Goal: Information Seeking & Learning: Check status

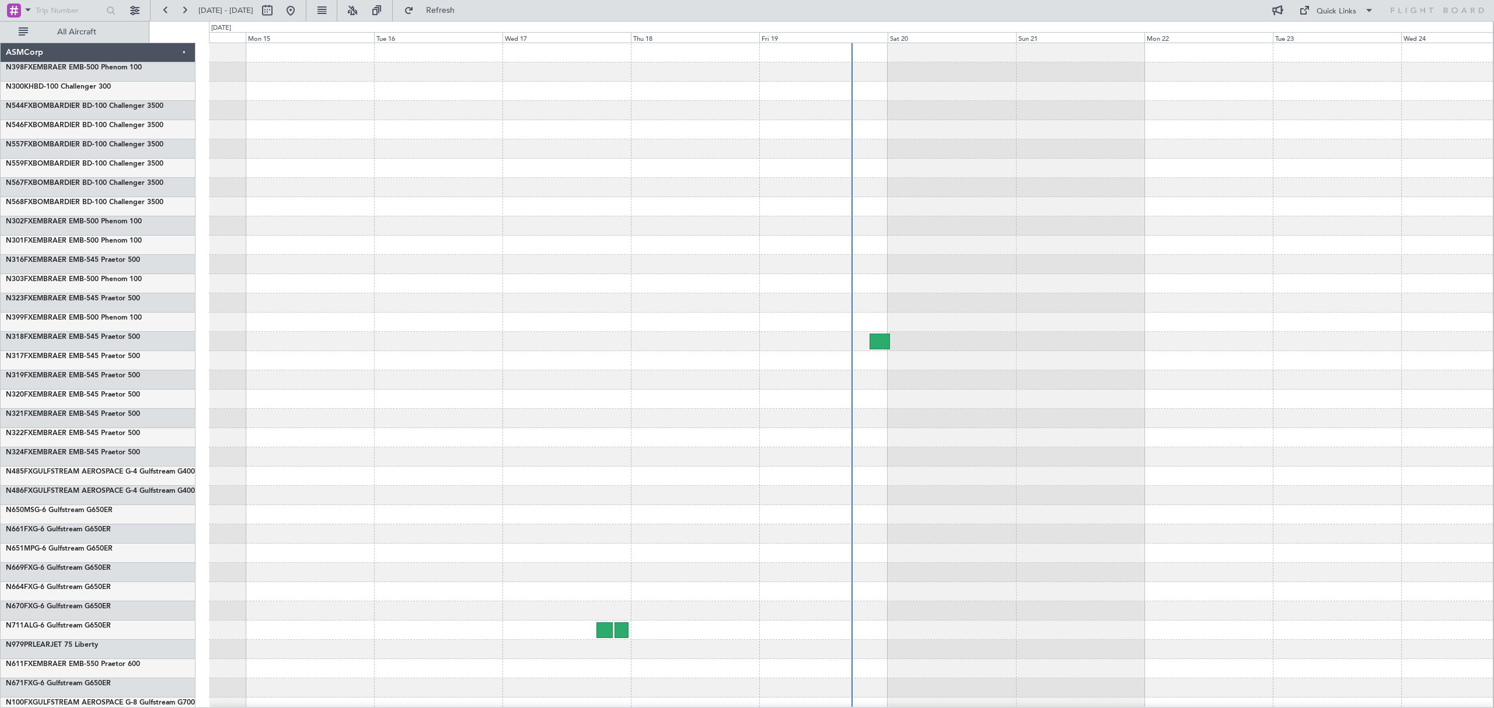
click at [598, 166] on div at bounding box center [850, 168] width 1283 height 19
click at [141, 167] on link "N559FX BOMBARDIER BD-100 Challenger 3500" at bounding box center [85, 163] width 158 height 7
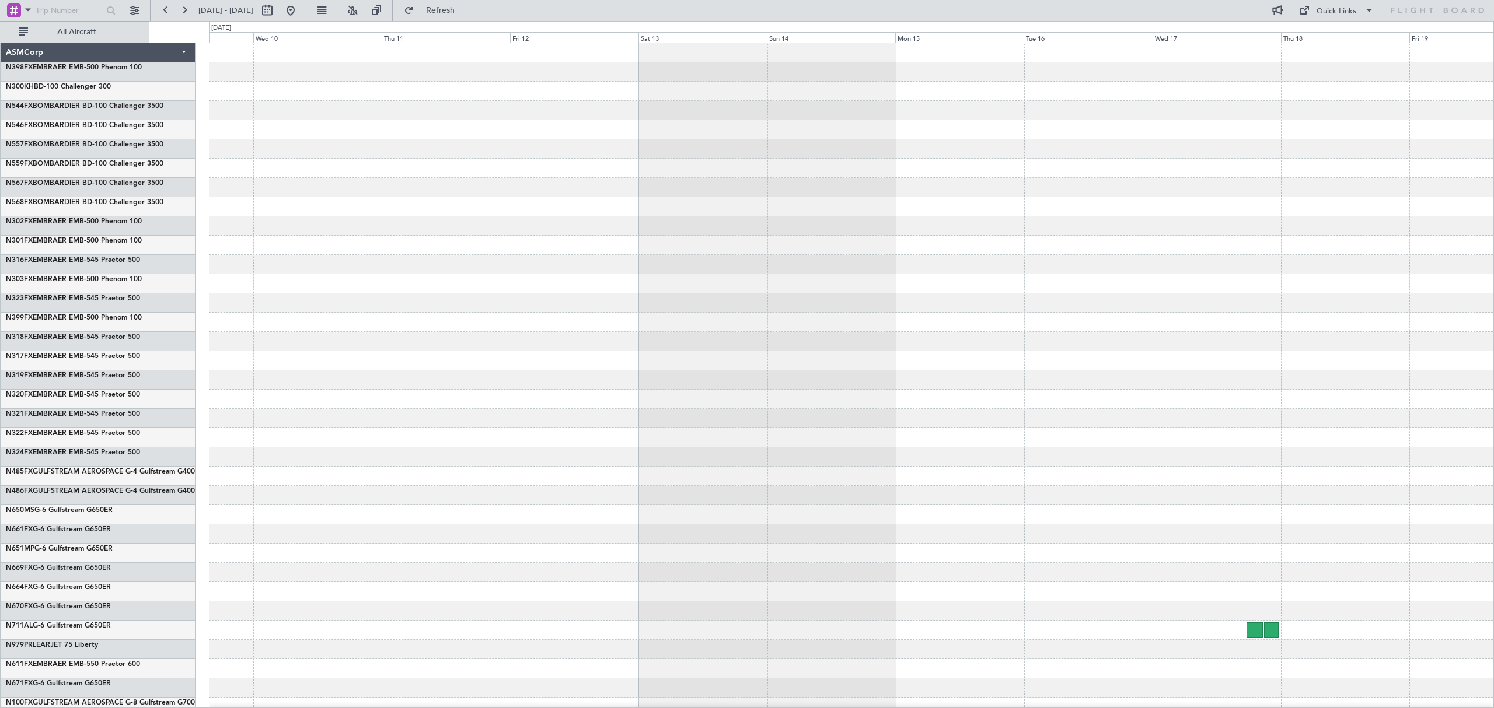
click at [965, 146] on div at bounding box center [850, 148] width 1283 height 19
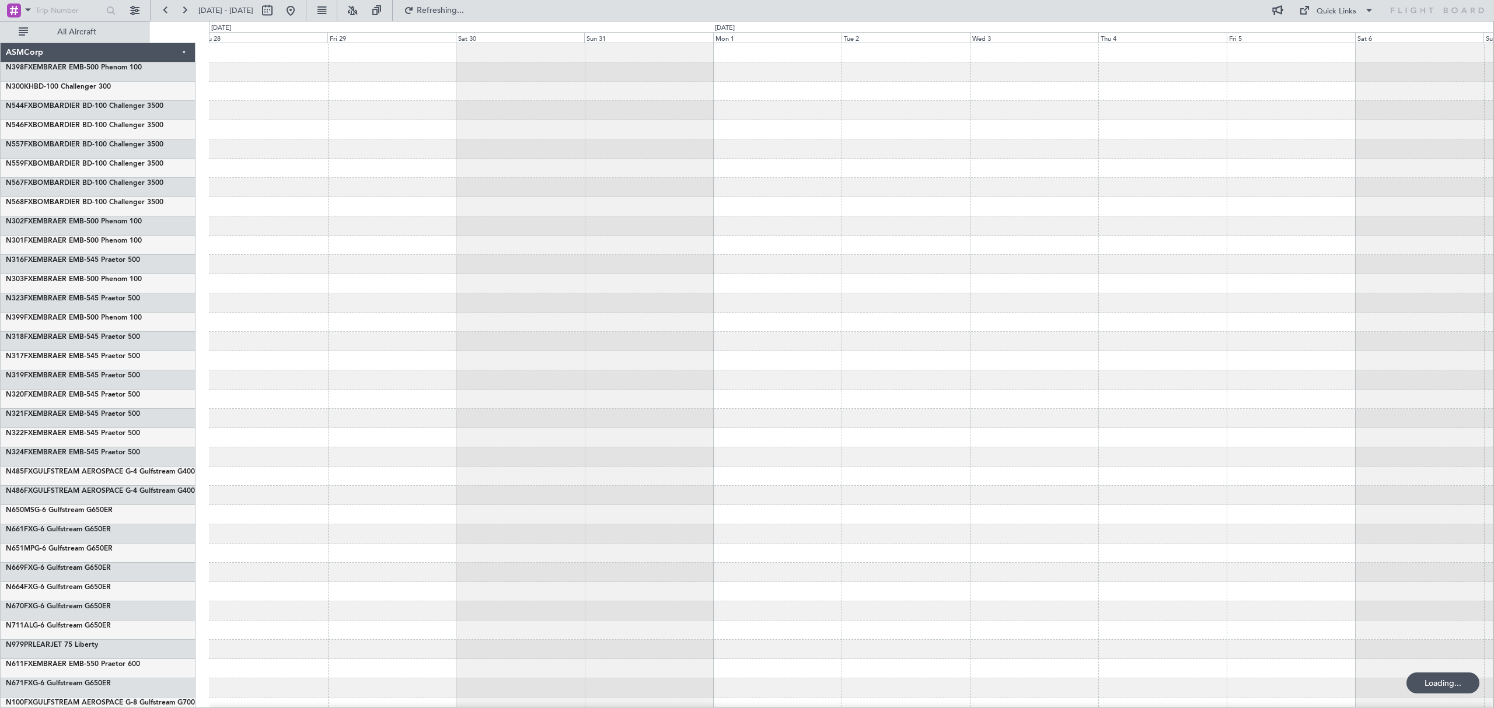
click at [801, 323] on div at bounding box center [850, 322] width 1283 height 19
click at [82, 32] on span "All Aircraft" at bounding box center [76, 32] width 93 height 8
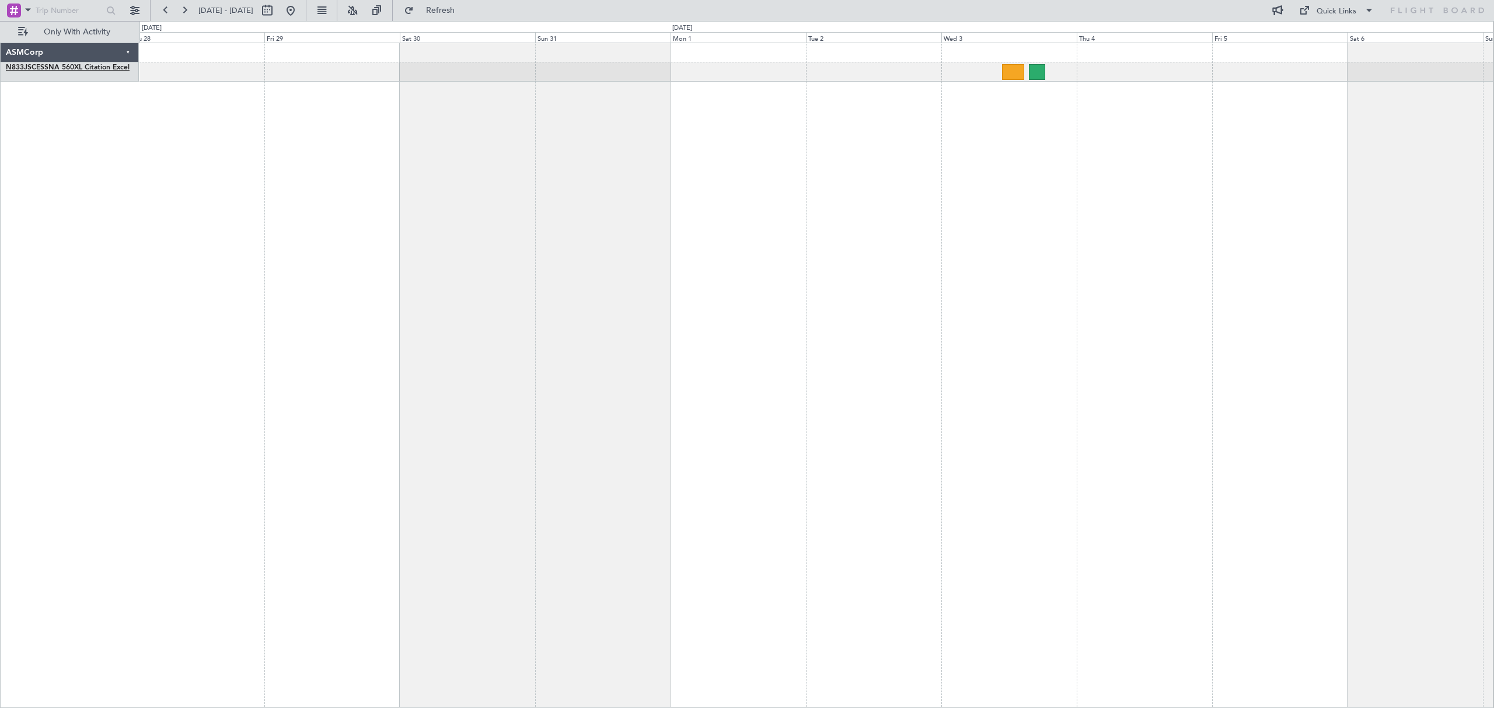
click at [40, 66] on link "N833JS CESSNA 560XL Citation Excel" at bounding box center [68, 67] width 124 height 7
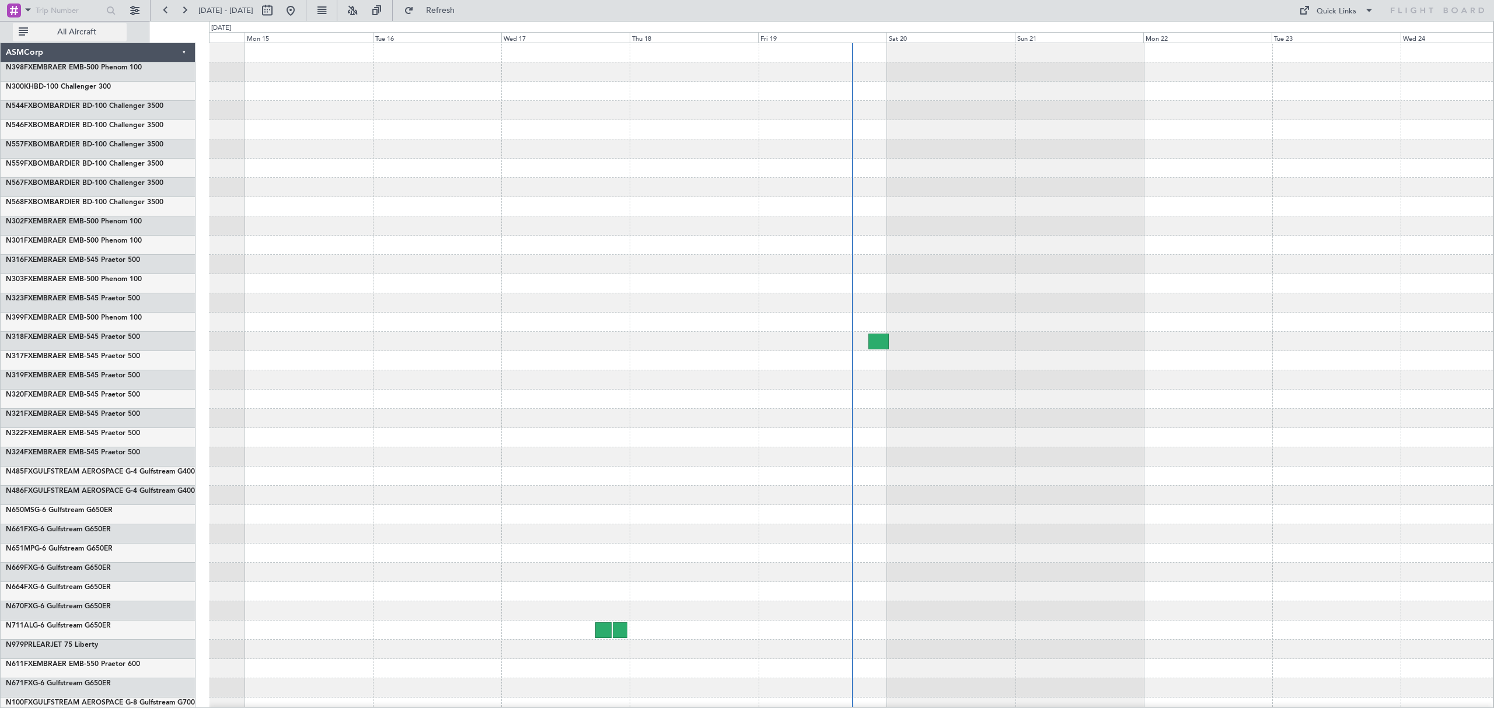
click at [112, 33] on span "All Aircraft" at bounding box center [76, 32] width 93 height 8
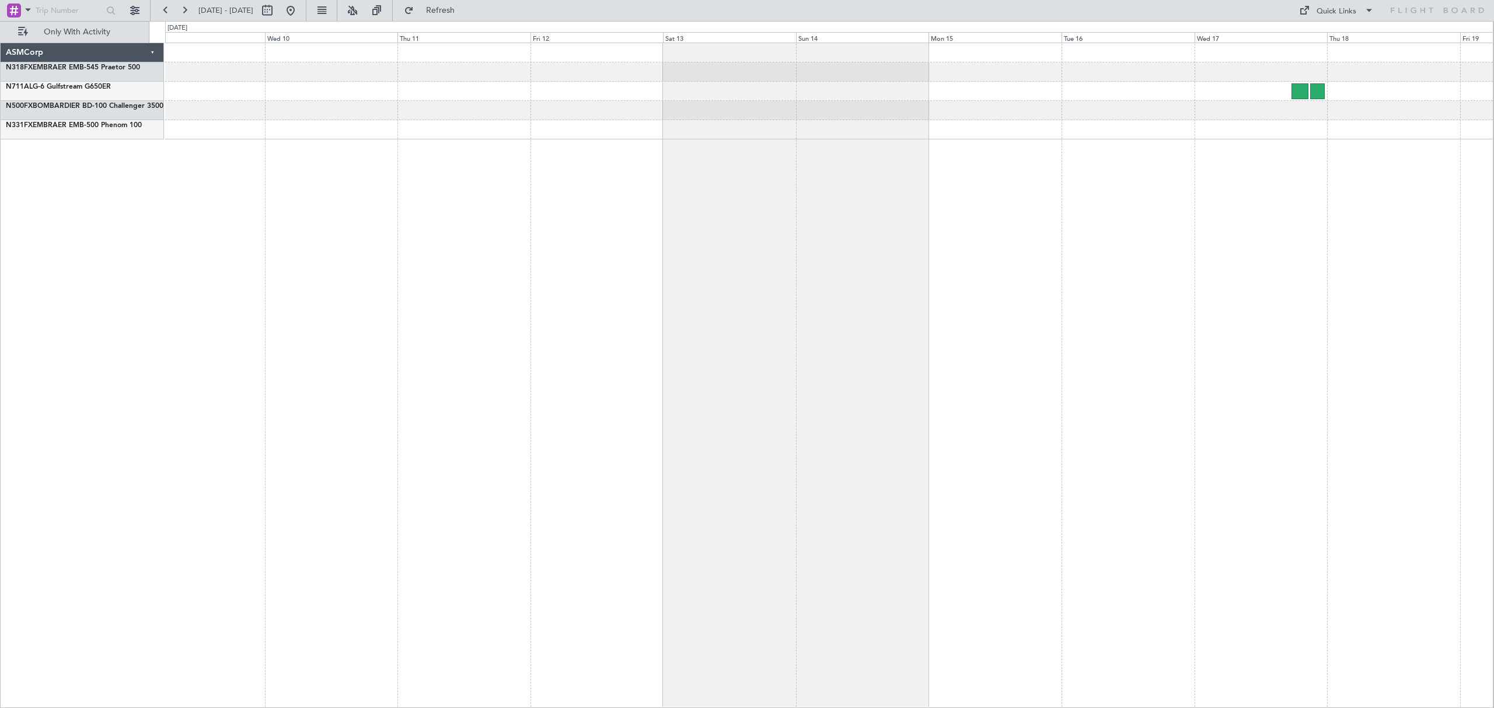
click at [1132, 358] on div at bounding box center [829, 376] width 1328 height 666
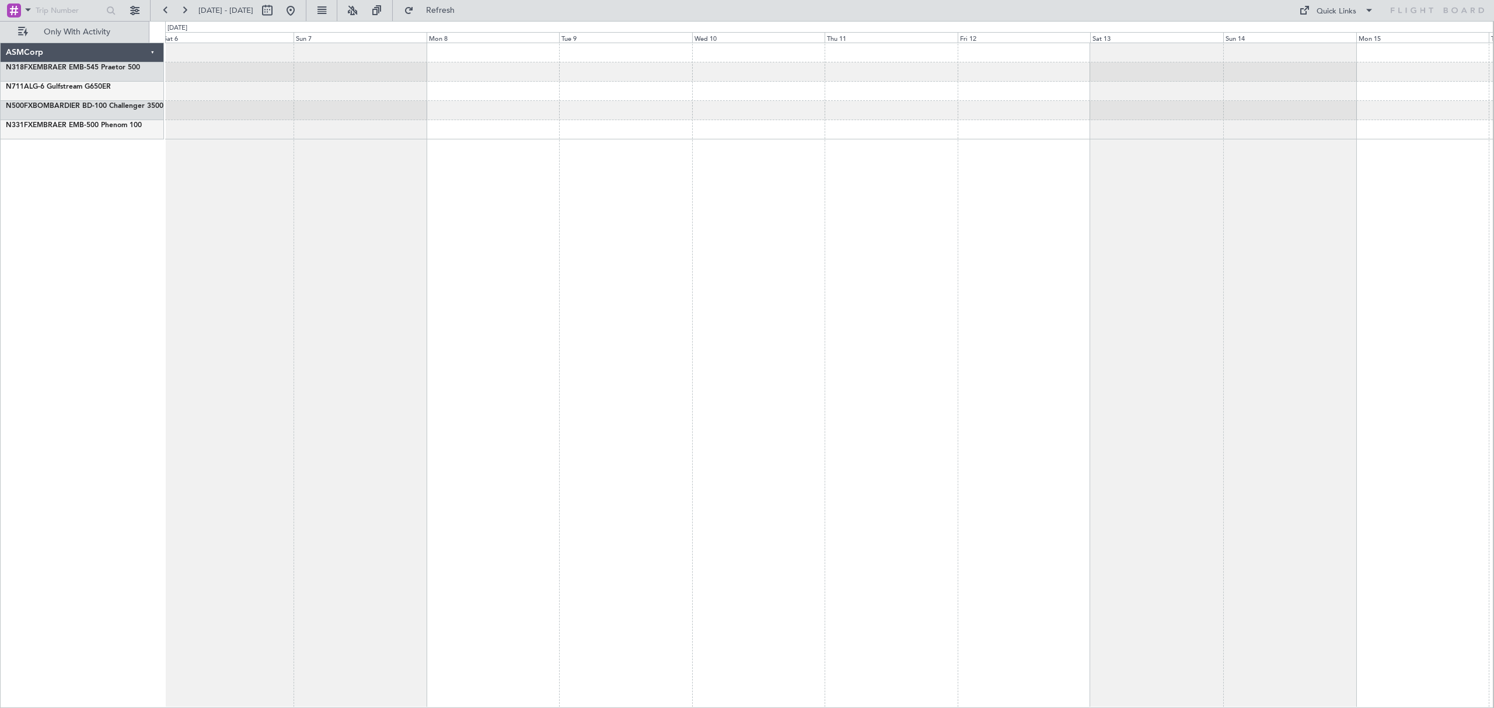
click at [1405, 394] on div at bounding box center [829, 376] width 1328 height 666
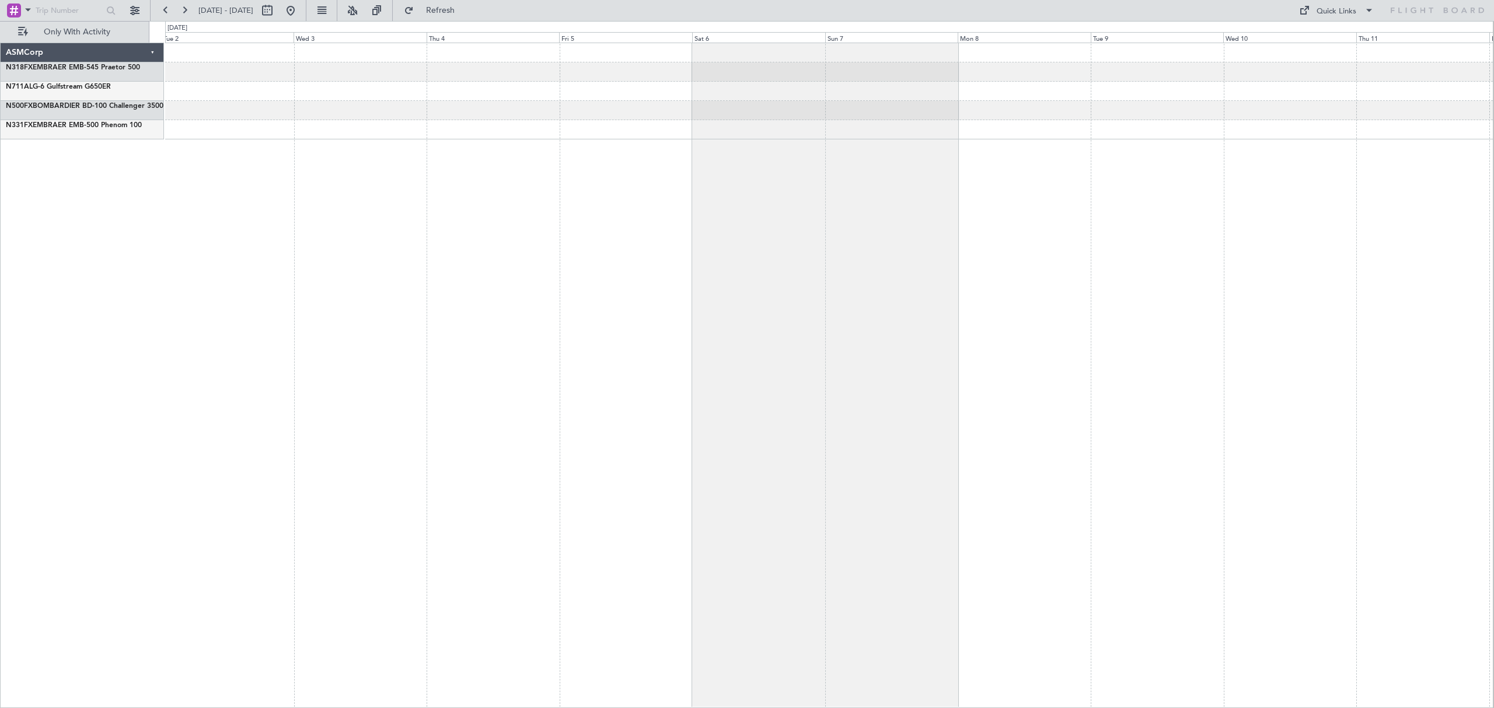
click at [1220, 432] on div at bounding box center [829, 376] width 1328 height 666
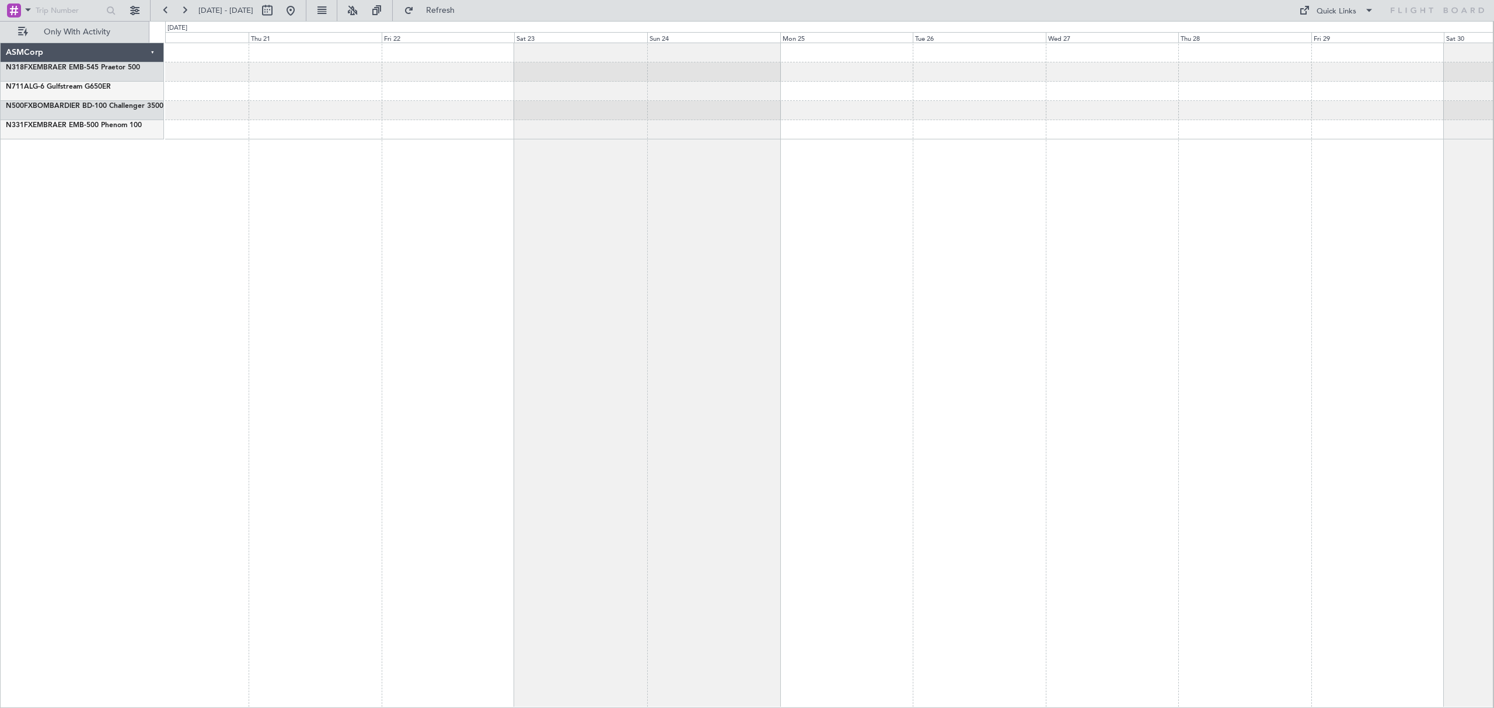
click at [1274, 448] on div at bounding box center [829, 376] width 1328 height 666
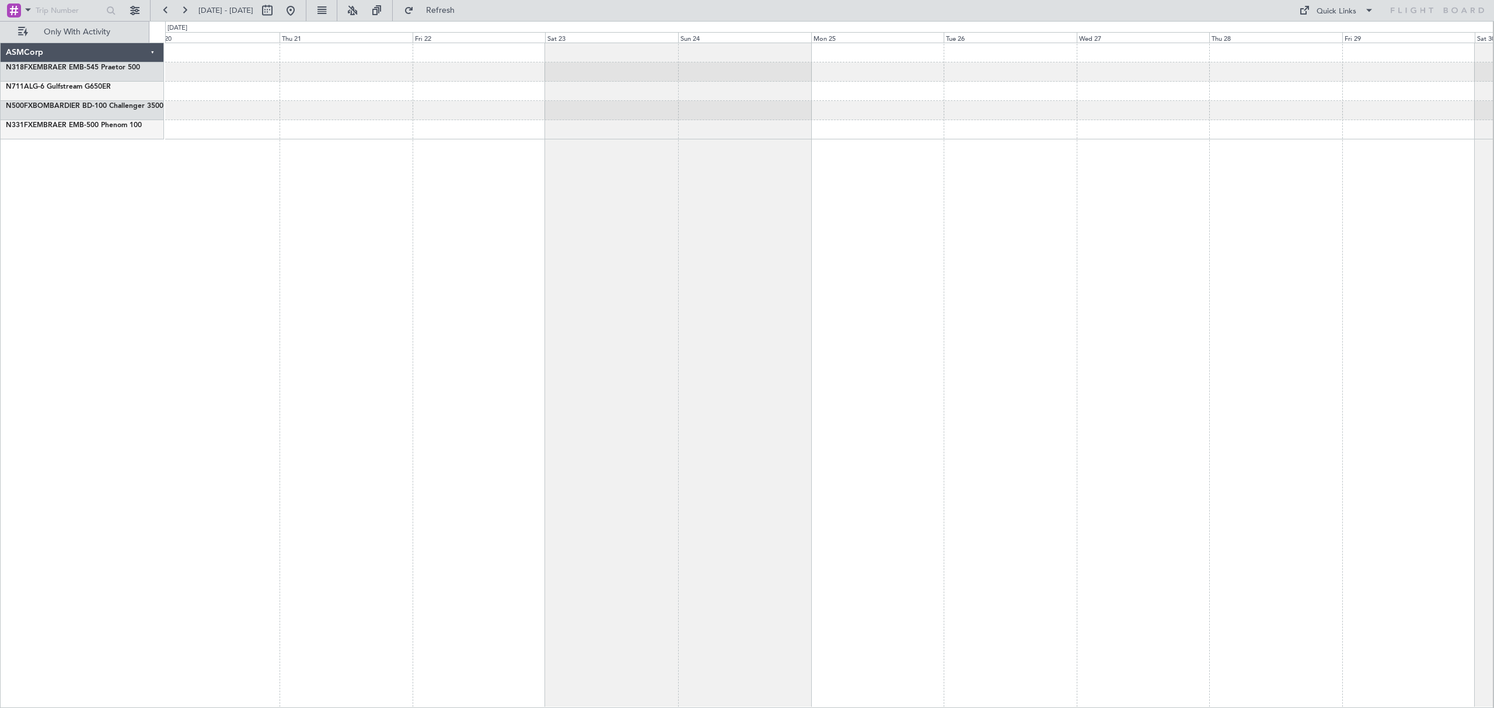
click at [1310, 407] on div at bounding box center [829, 376] width 1328 height 666
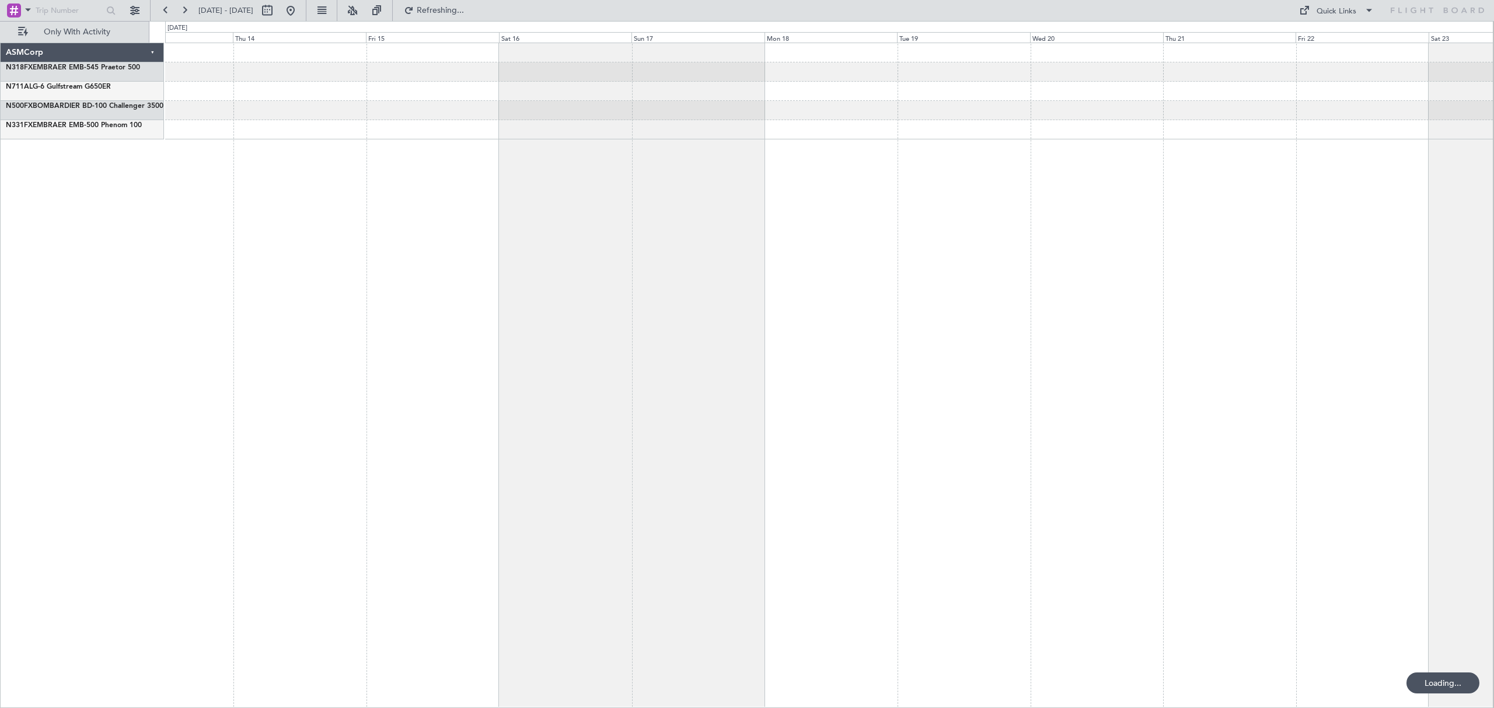
click at [0, 353] on div "ASMCorp N318FX EMBRAER EMB-545 Praetor 500 N711AL G-6 Gulfstream G650ER N500FX …" at bounding box center [747, 364] width 1494 height 687
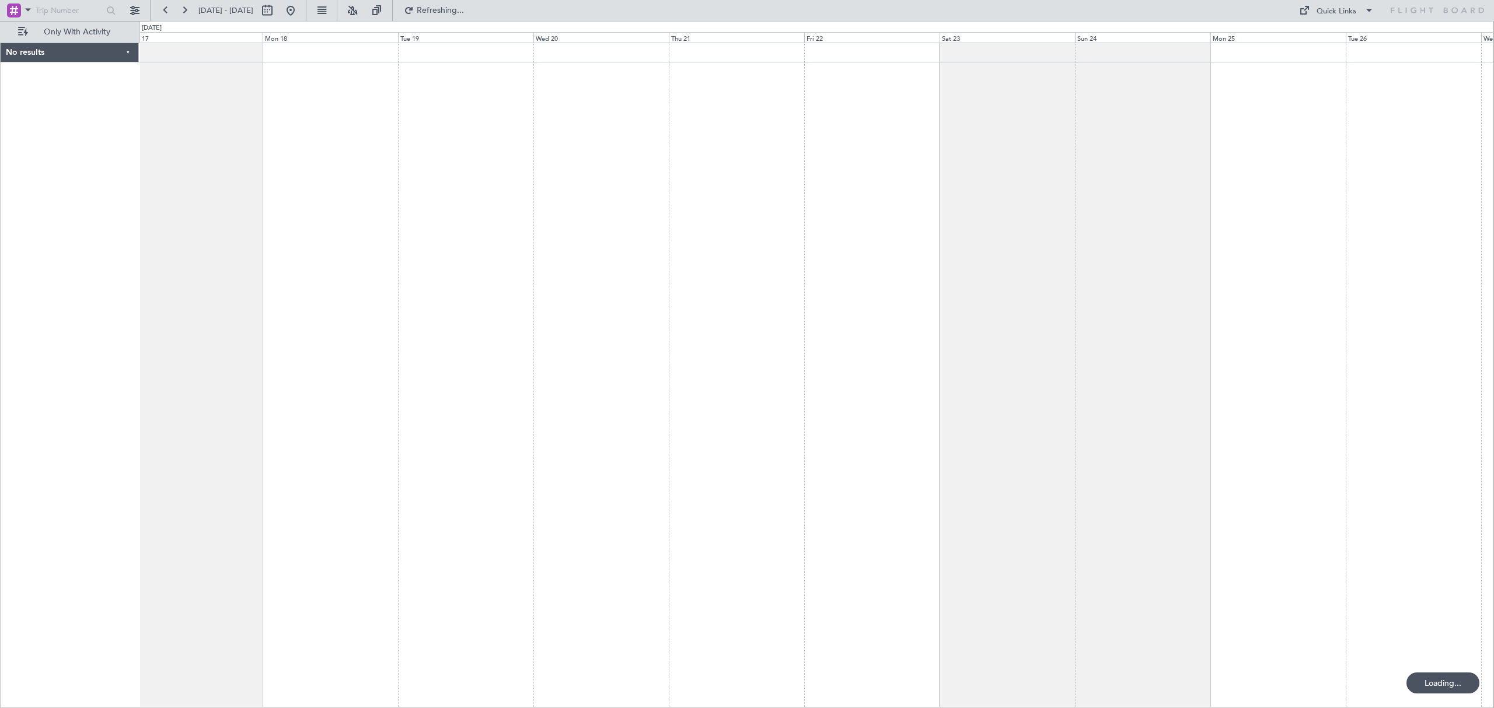
click at [70, 313] on div "No results 0 0 Sun 17 Mon 18 [DATE] Wed 20 Thu 21 Fri 22 Sat 23 Sun 24 Mon 25 T…" at bounding box center [747, 364] width 1494 height 687
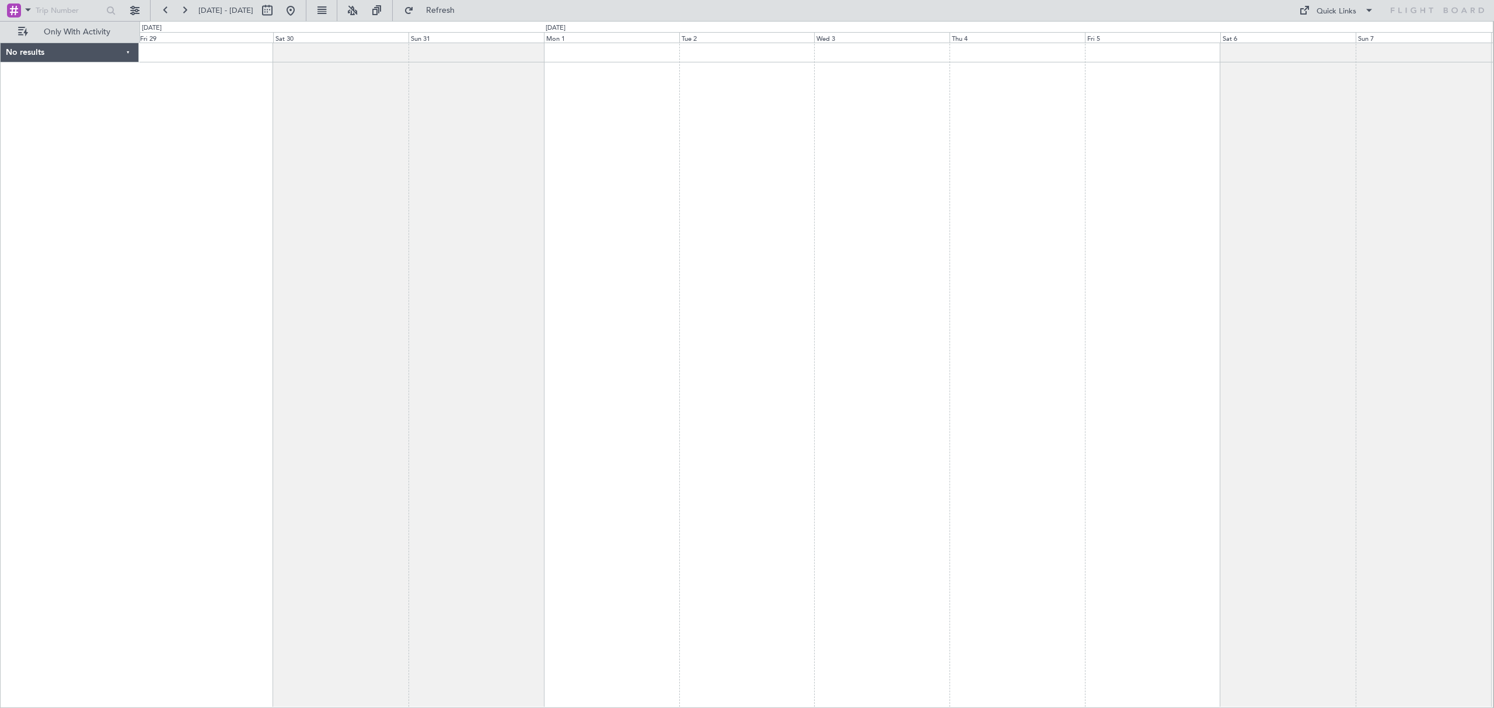
click at [194, 293] on div at bounding box center [815, 376] width 1353 height 666
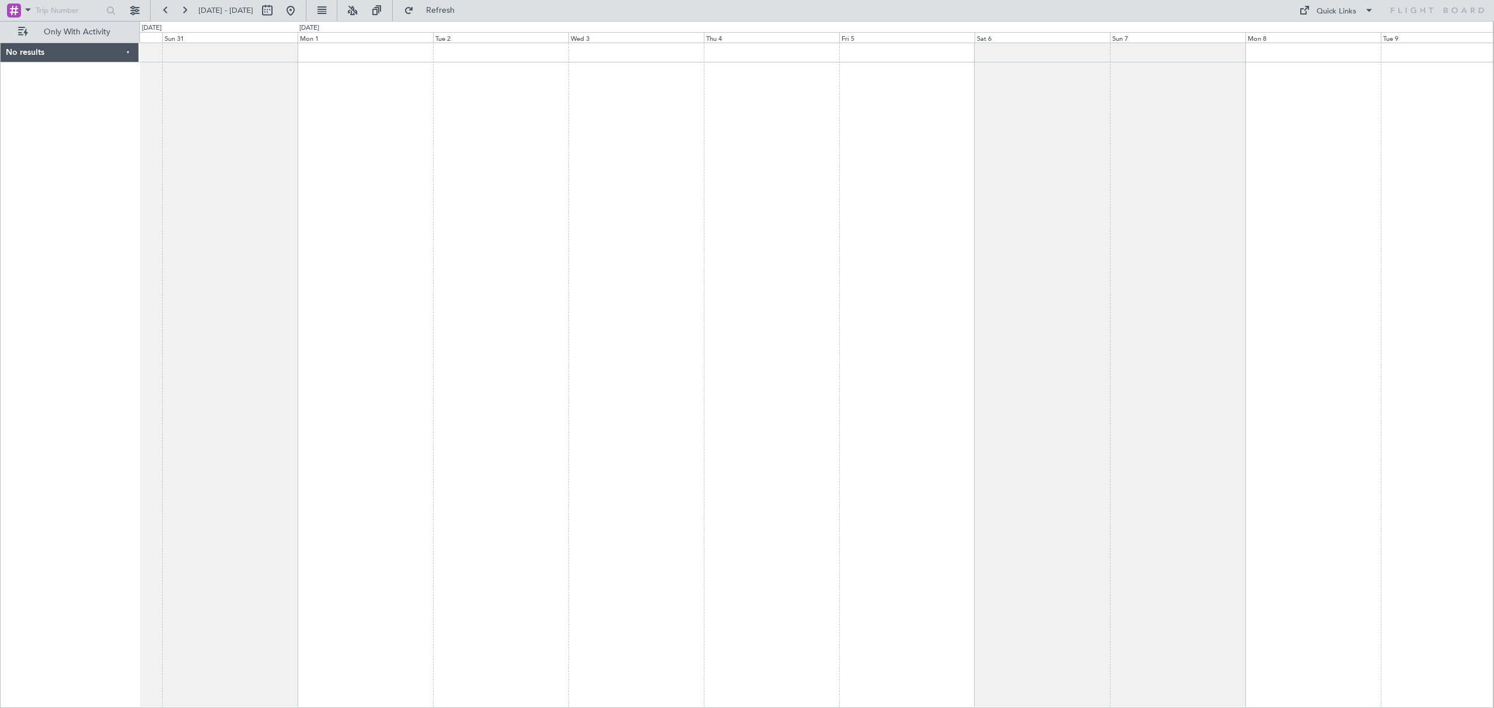
click at [181, 283] on div at bounding box center [815, 376] width 1353 height 666
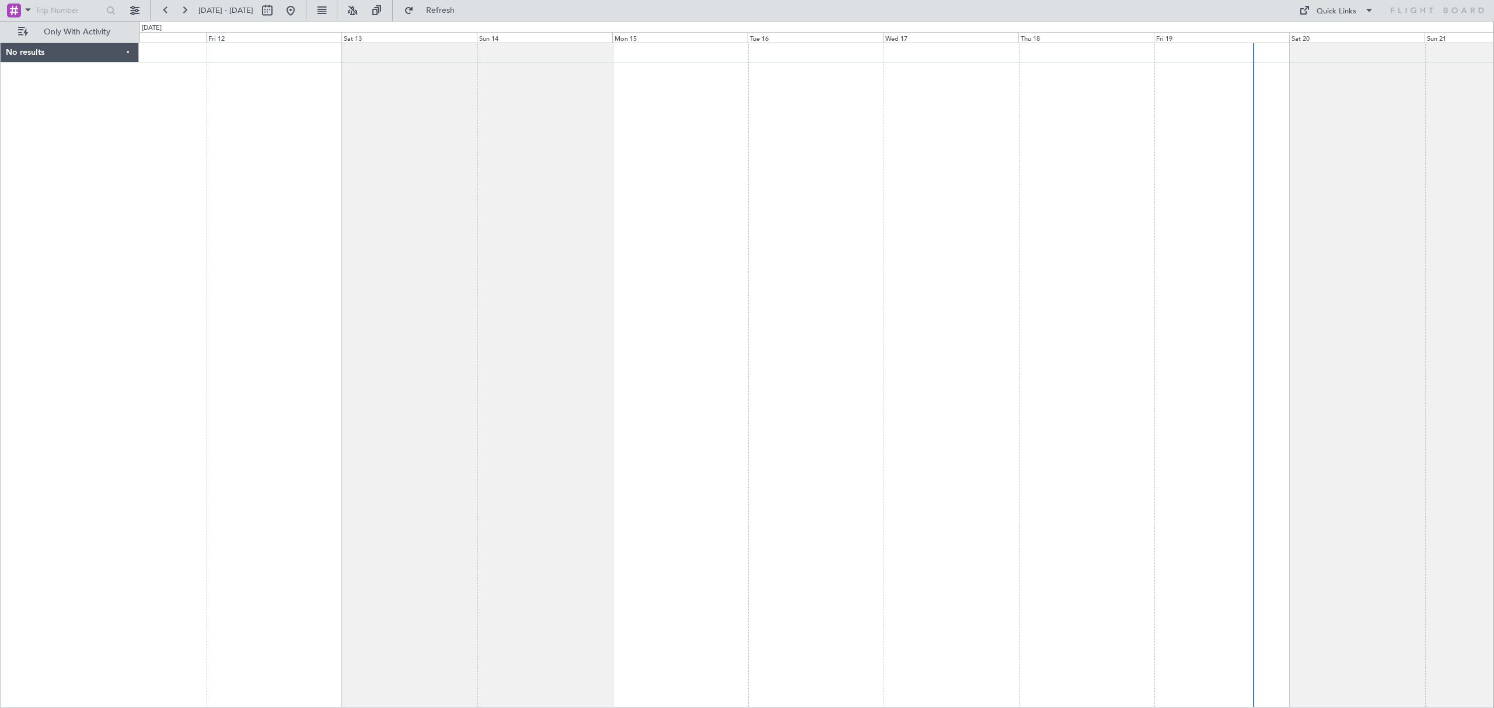
click at [1446, 171] on div at bounding box center [815, 376] width 1353 height 666
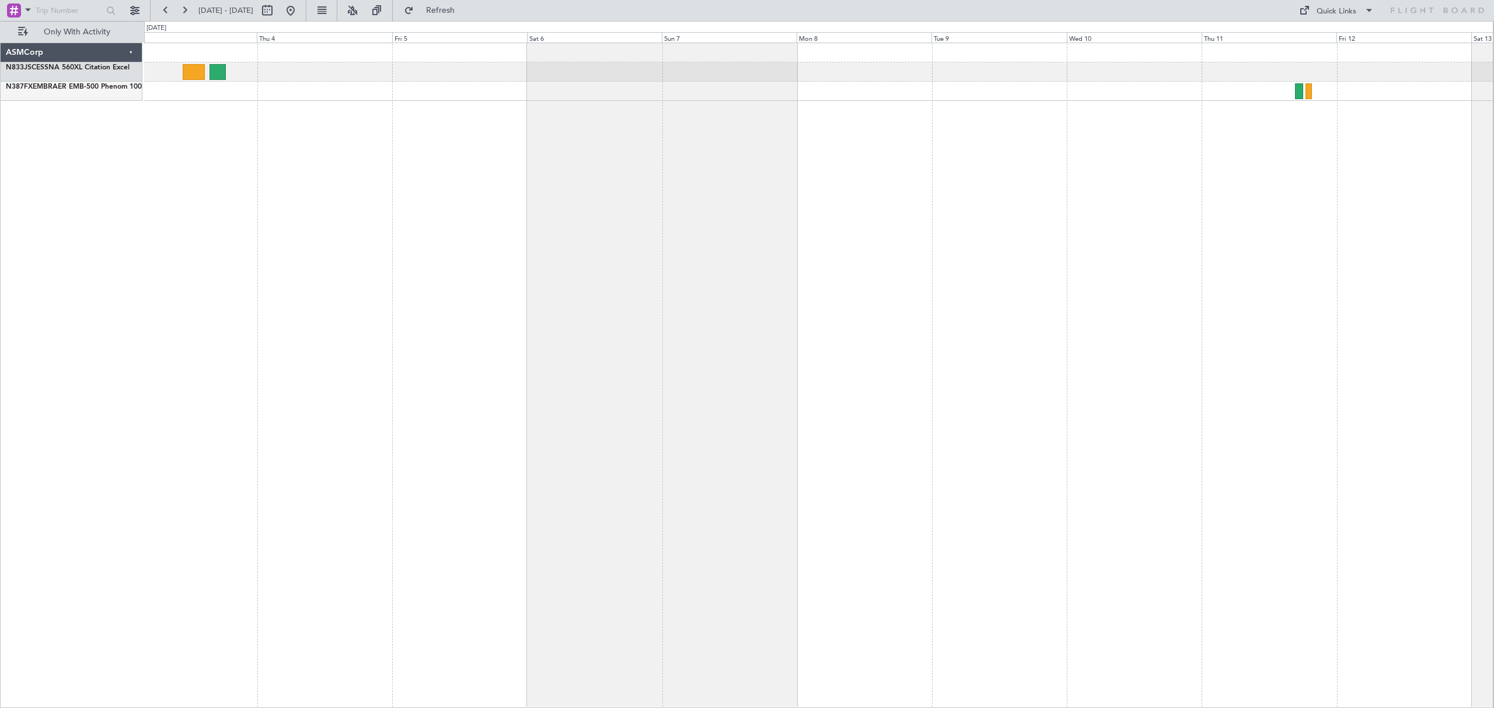
click at [516, 229] on div at bounding box center [818, 376] width 1349 height 666
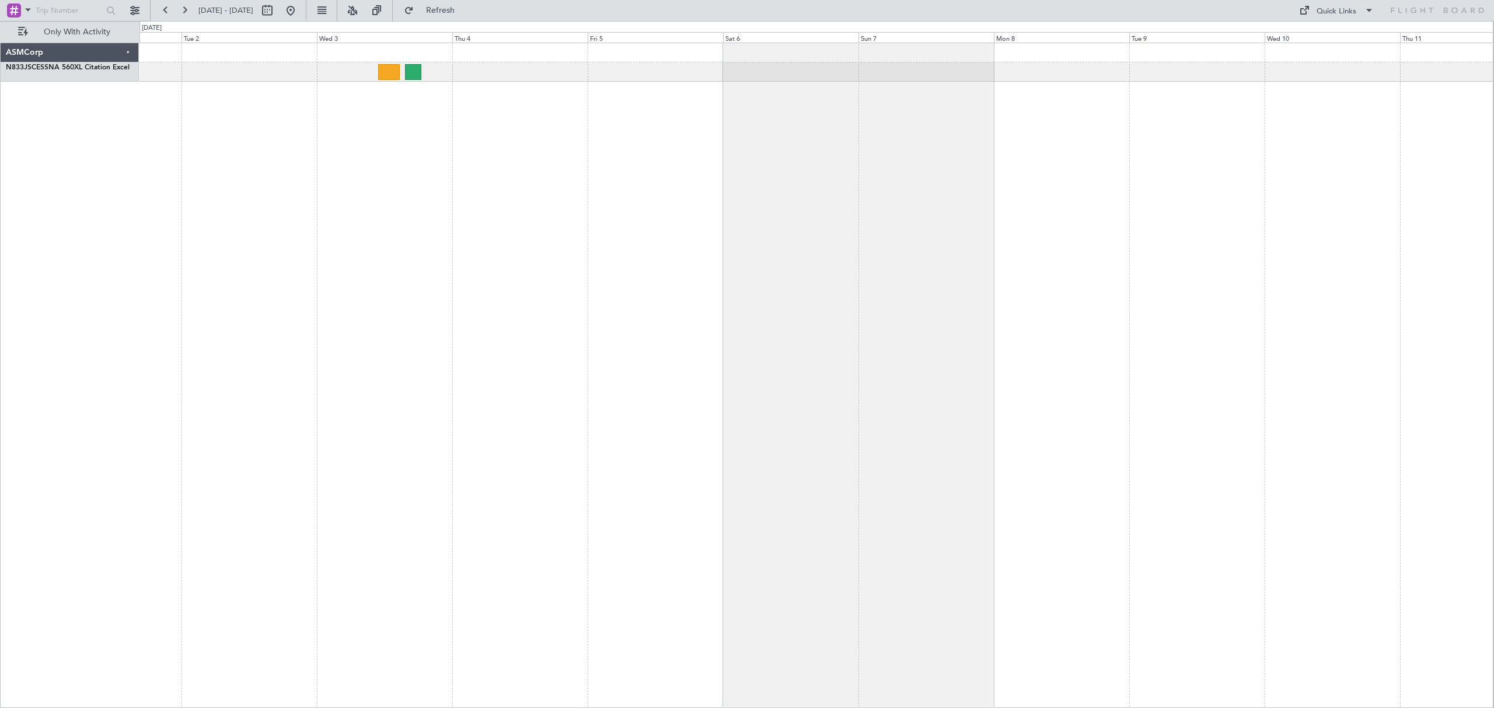
click at [528, 226] on div at bounding box center [815, 376] width 1353 height 666
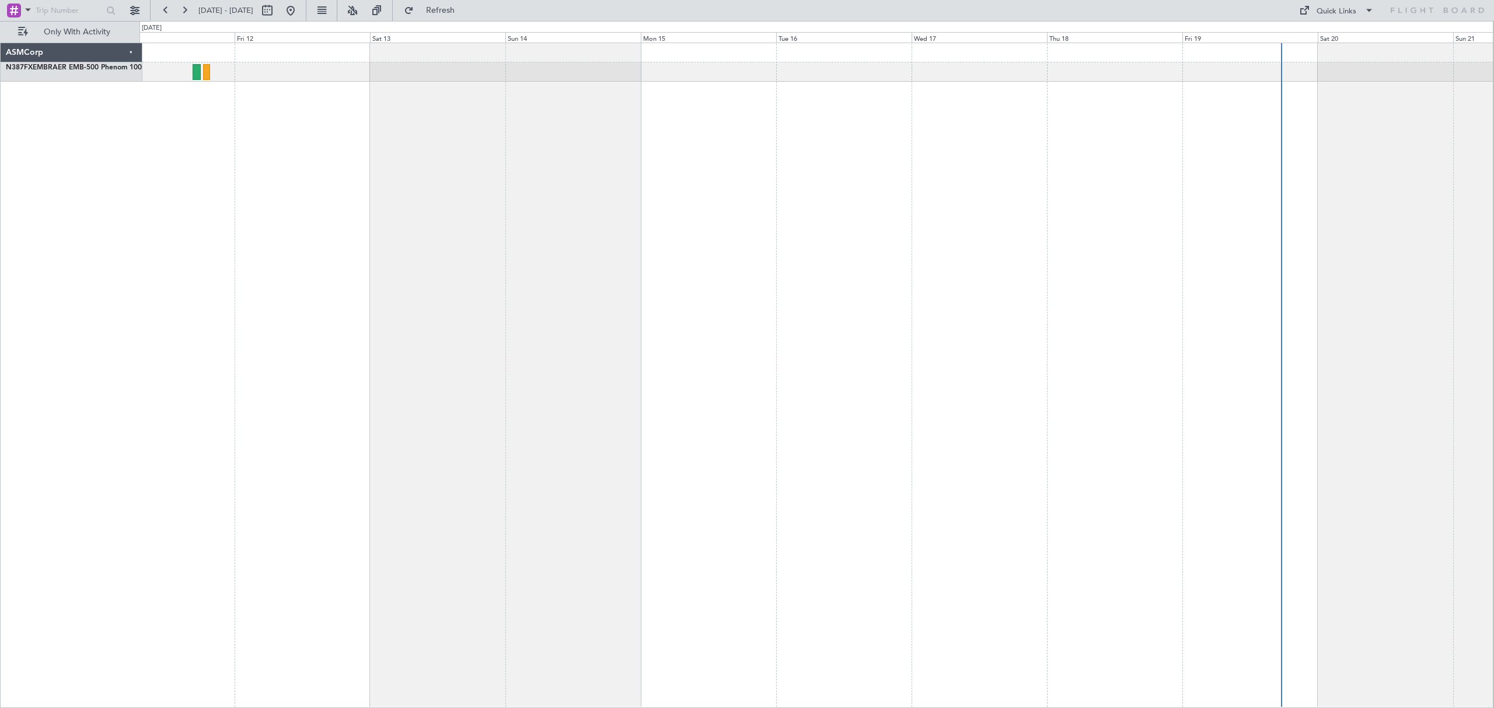
click at [394, 219] on div at bounding box center [815, 376] width 1353 height 666
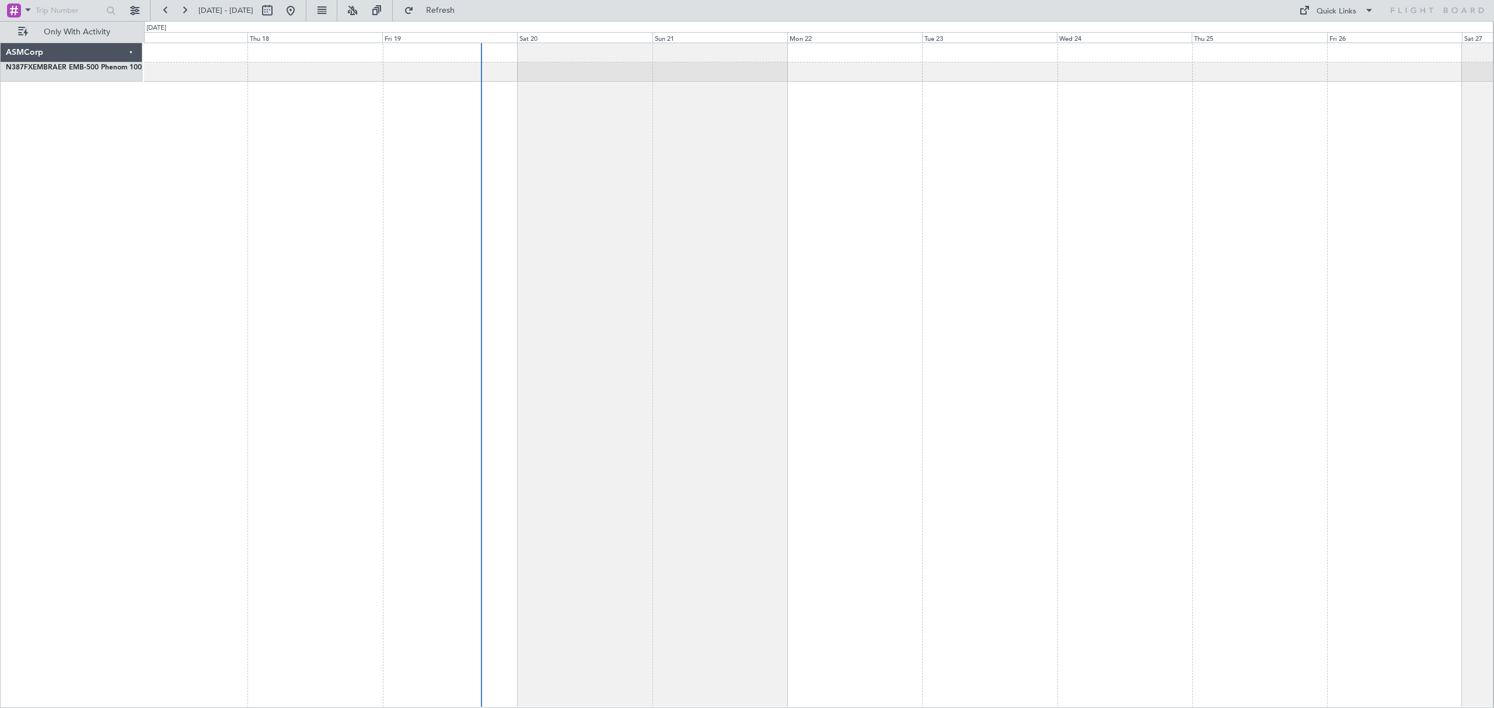
click at [295, 219] on div at bounding box center [818, 376] width 1349 height 666
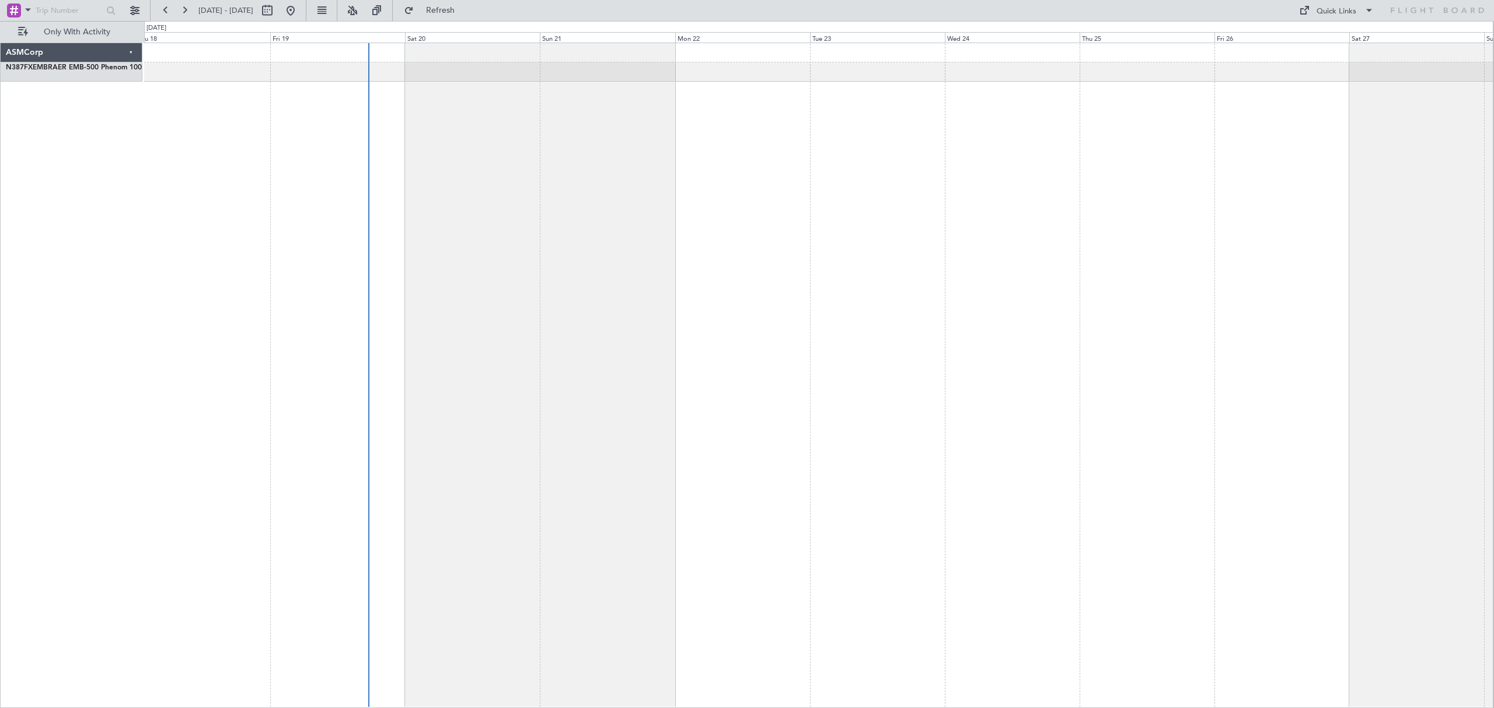
click at [290, 225] on div at bounding box center [818, 376] width 1349 height 666
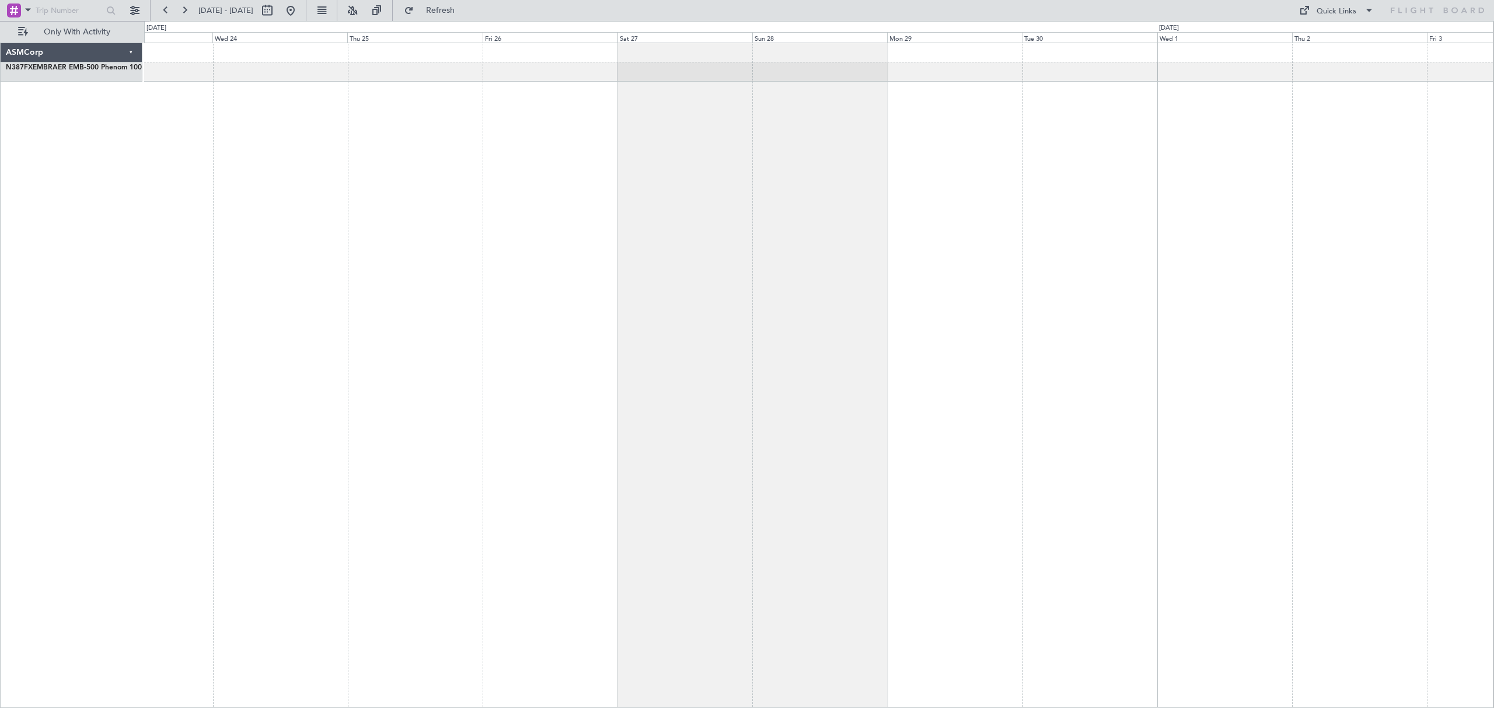
click at [1493, 336] on html "[DATE] - [DATE] Refresh Quick Links Only With Activity ASMCorp N387FX EMBRAER E…" at bounding box center [747, 354] width 1494 height 708
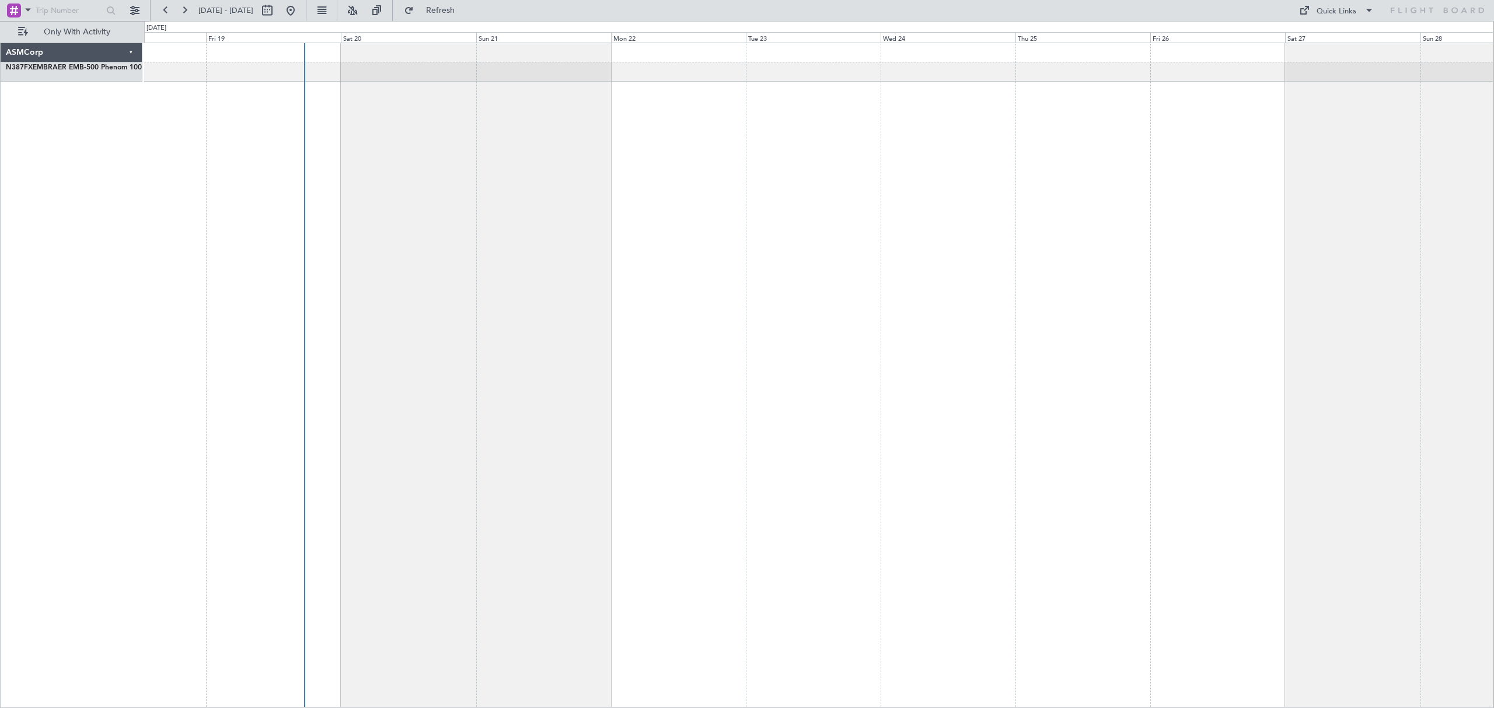
click at [1493, 397] on html "05 Sep 2025 - 15 Sep 2025 Refresh Quick Links Only With Activity ASMCorp N387FX…" at bounding box center [747, 354] width 1494 height 708
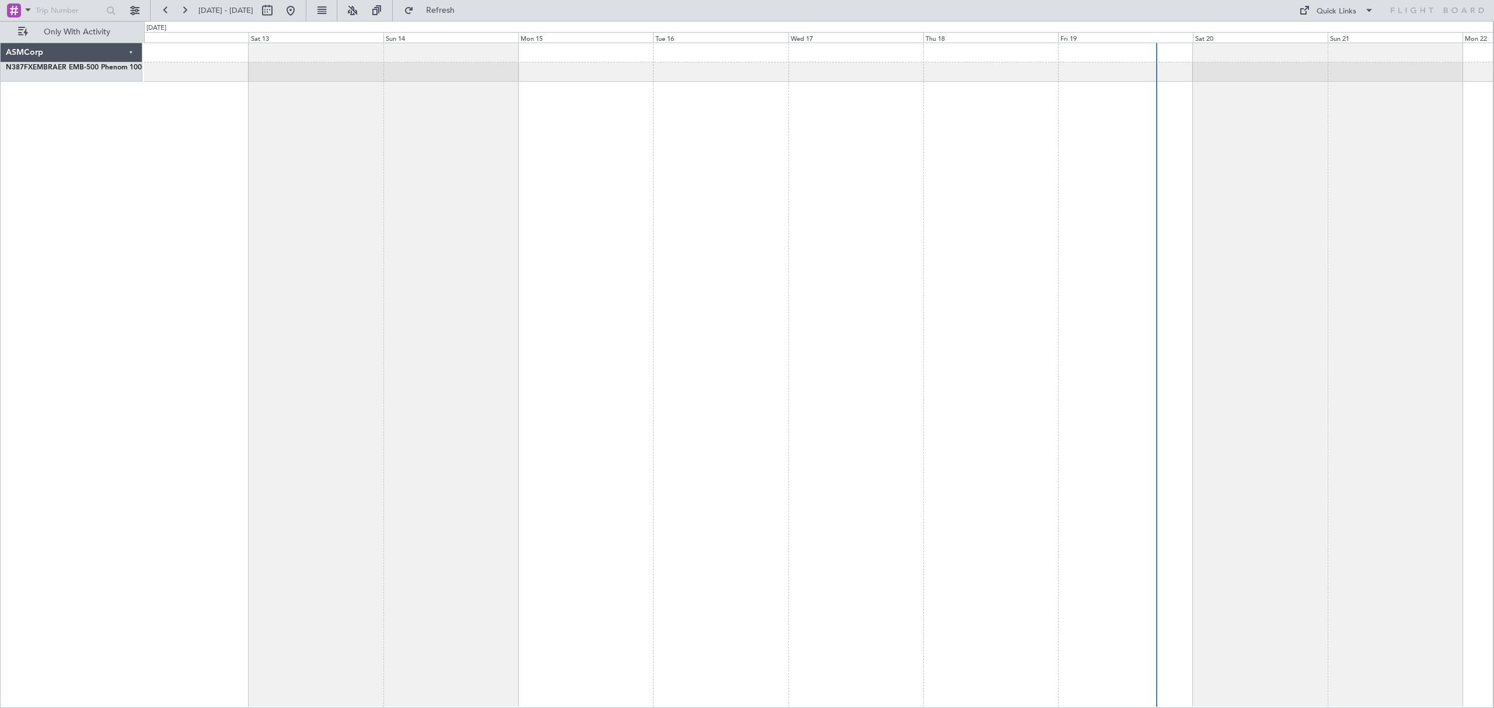
click at [1193, 417] on div at bounding box center [818, 376] width 1349 height 666
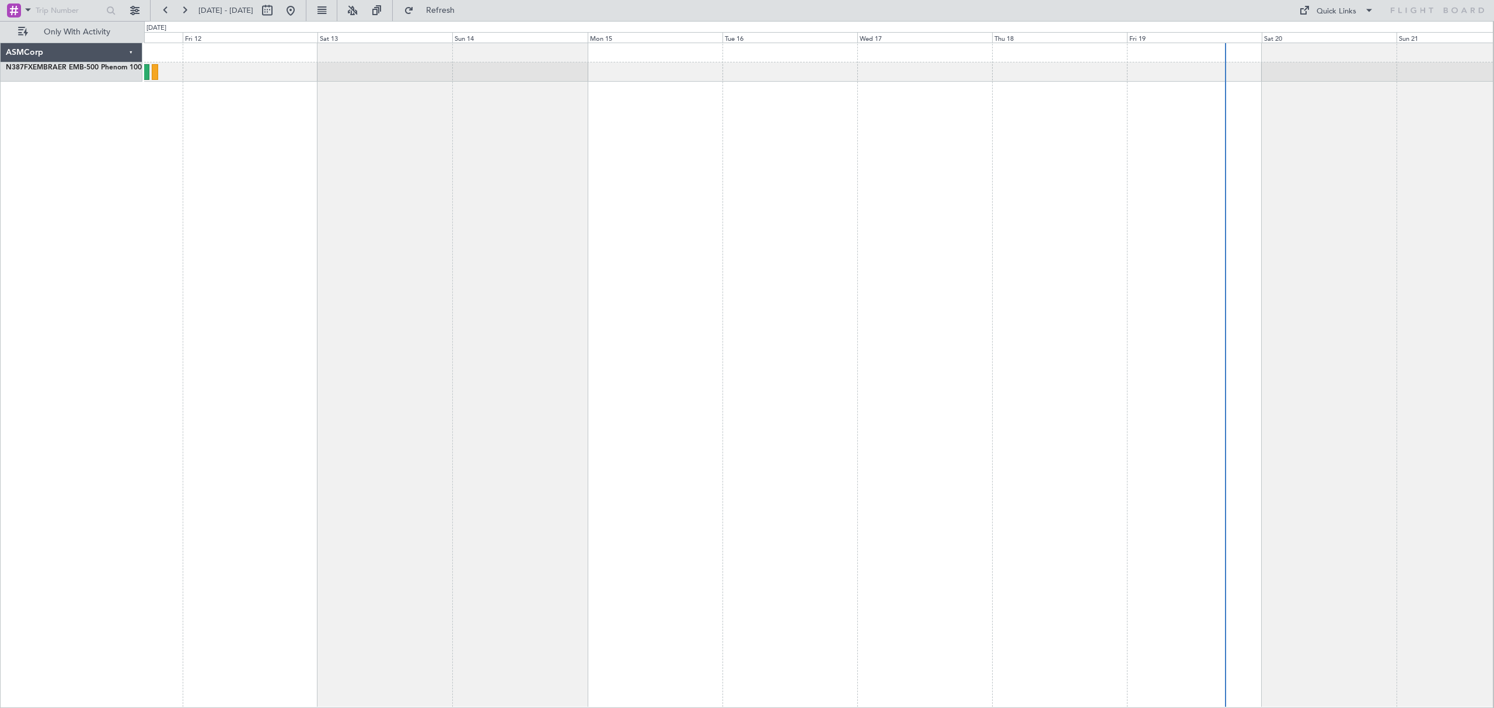
click at [1352, 406] on div at bounding box center [818, 376] width 1349 height 666
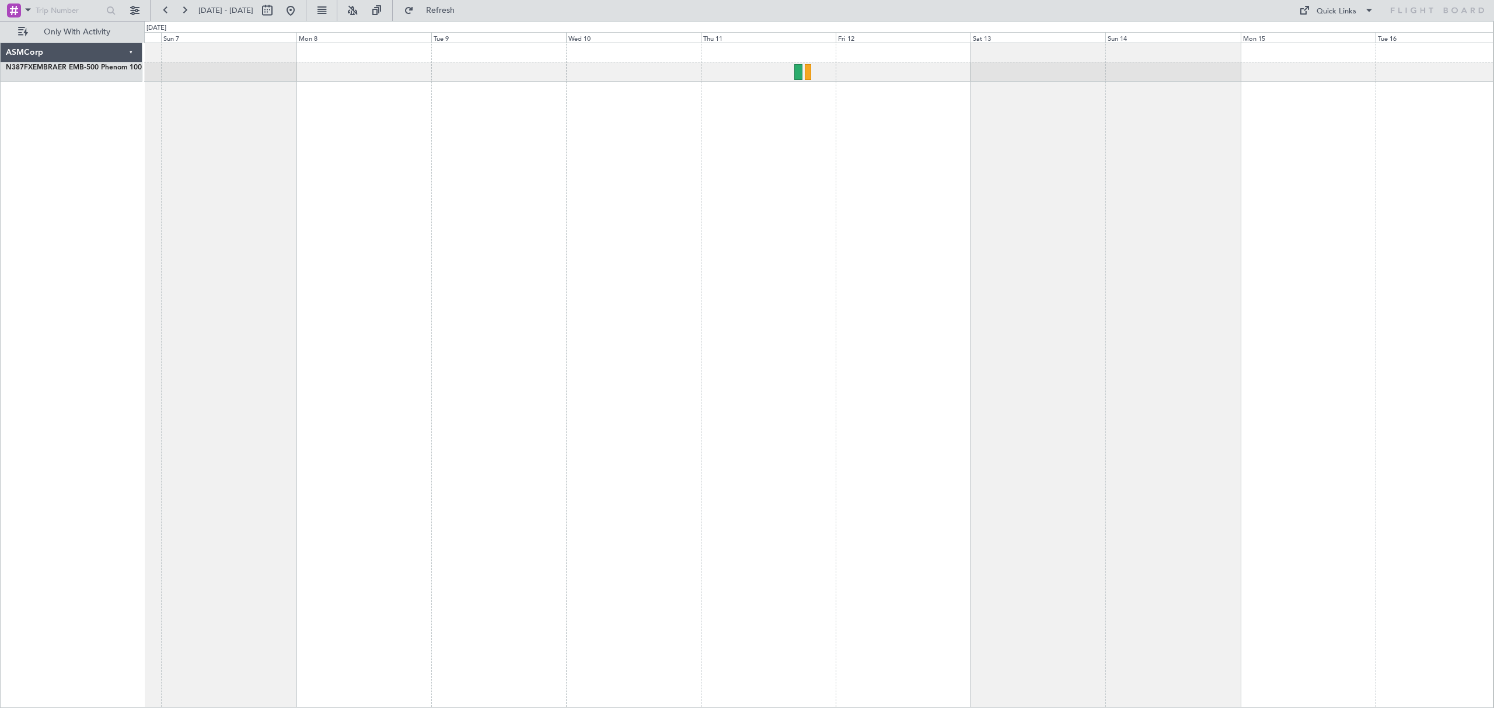
click at [601, 414] on div at bounding box center [818, 376] width 1349 height 666
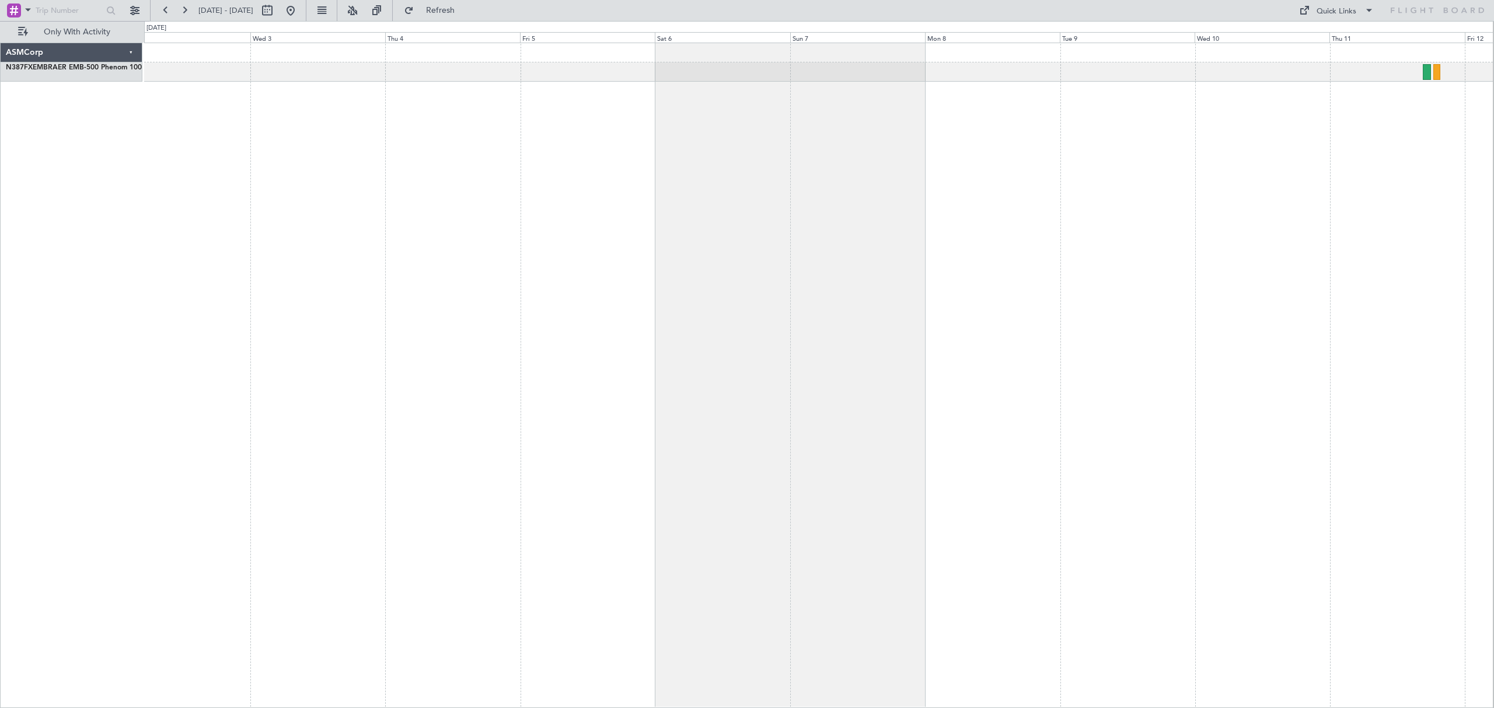
click at [1128, 177] on div at bounding box center [818, 376] width 1349 height 666
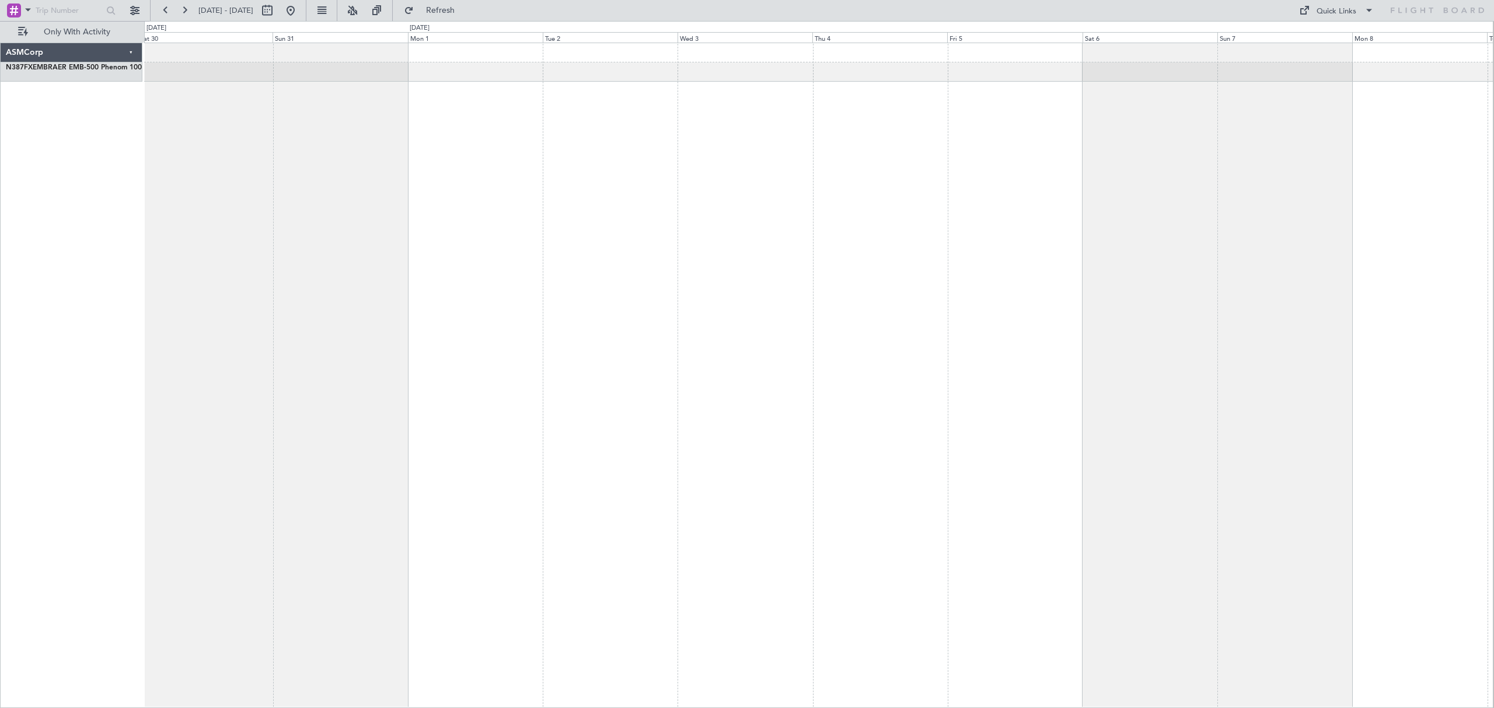
click at [1005, 263] on div at bounding box center [818, 376] width 1349 height 666
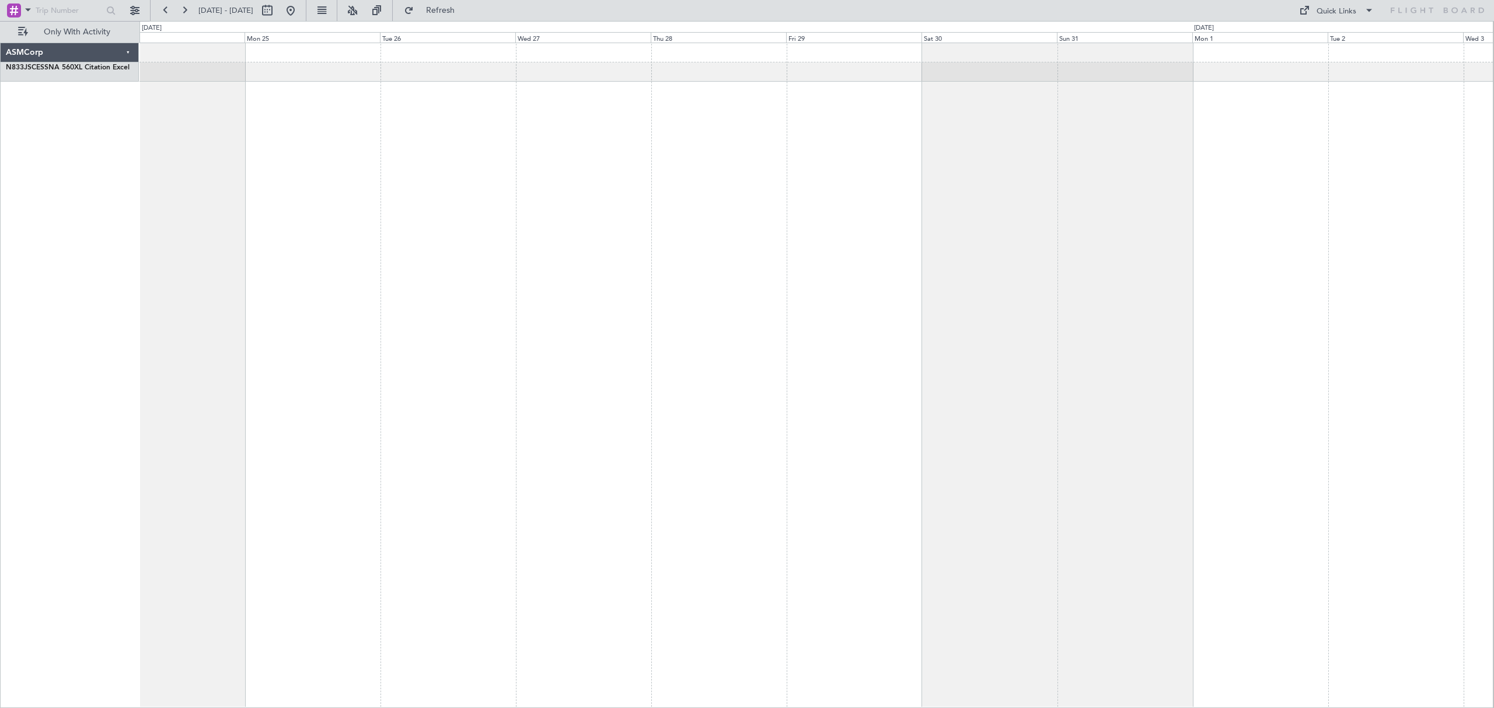
click at [1299, 242] on div at bounding box center [815, 376] width 1353 height 666
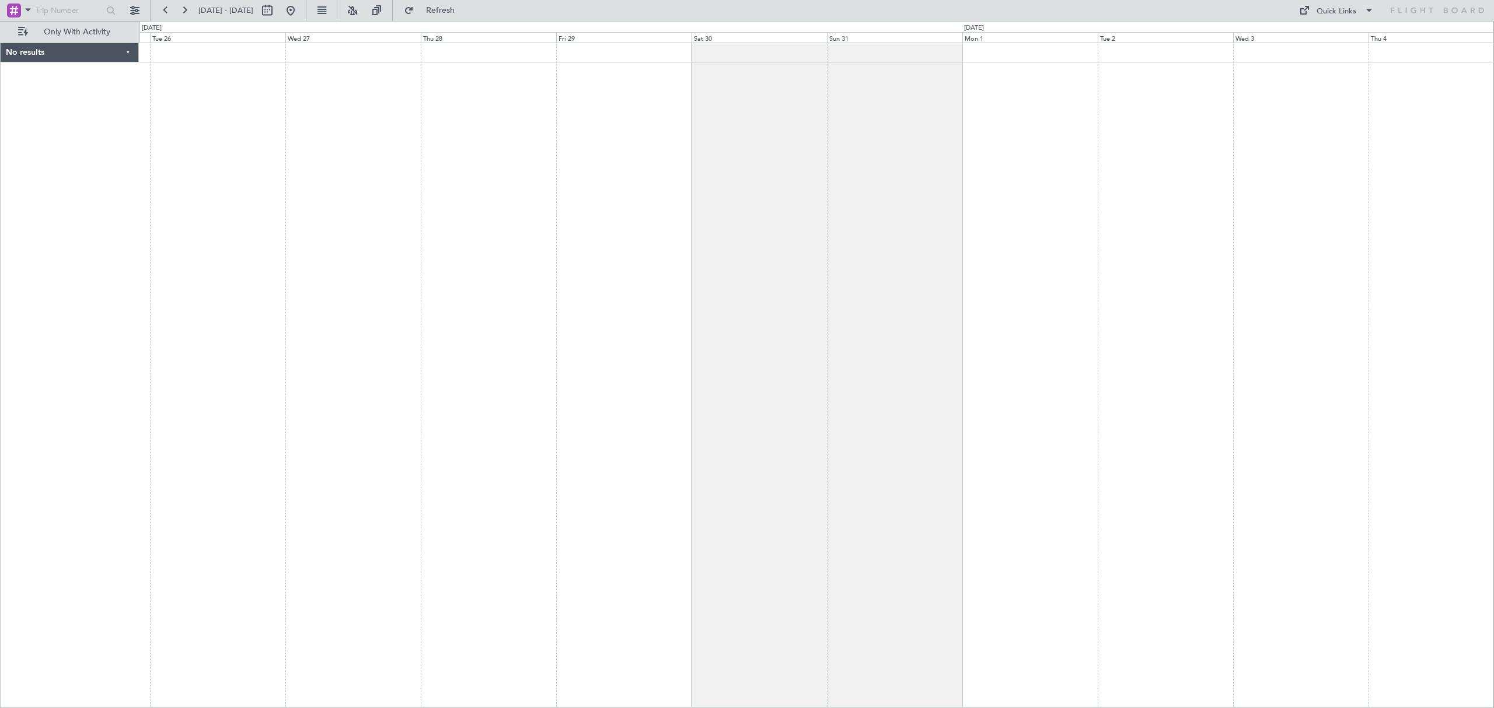
click at [872, 255] on div at bounding box center [815, 376] width 1353 height 666
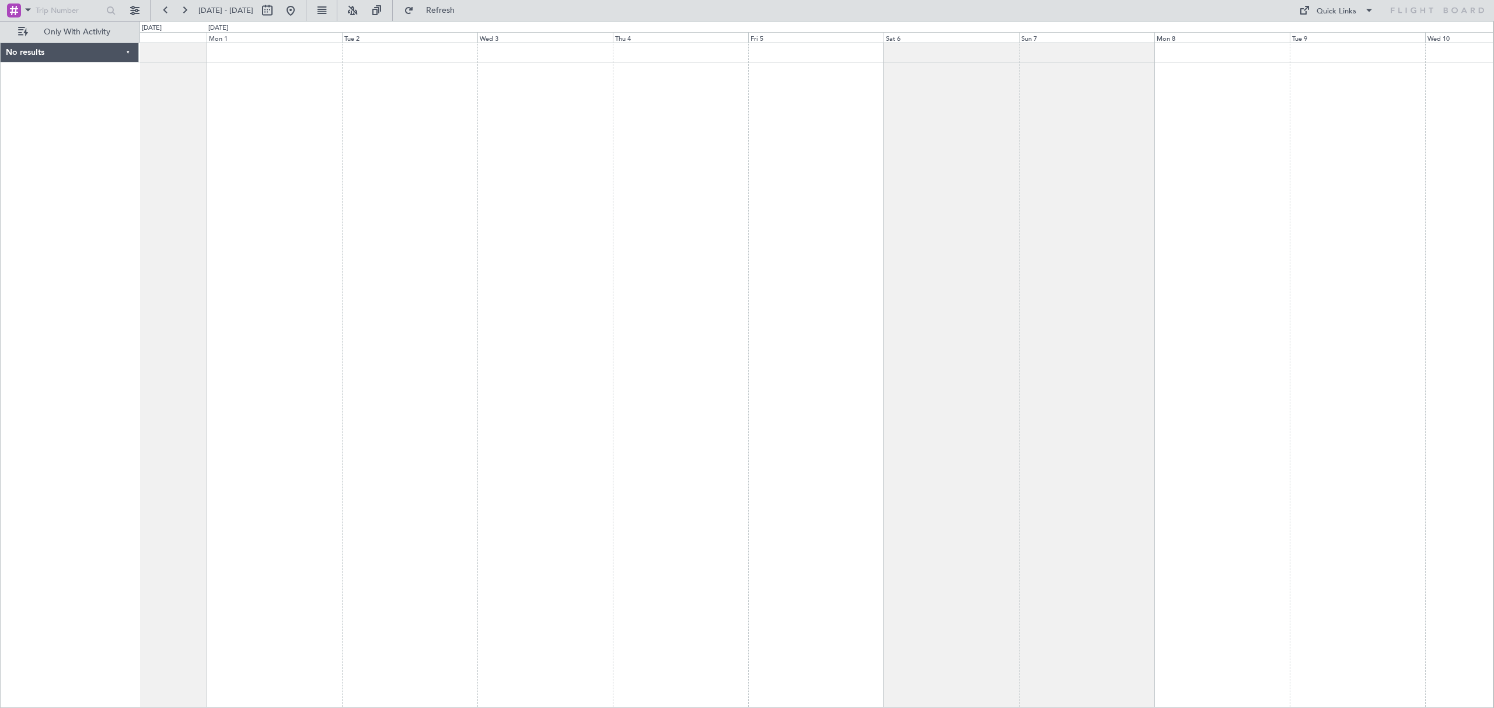
click at [694, 238] on div at bounding box center [815, 376] width 1353 height 666
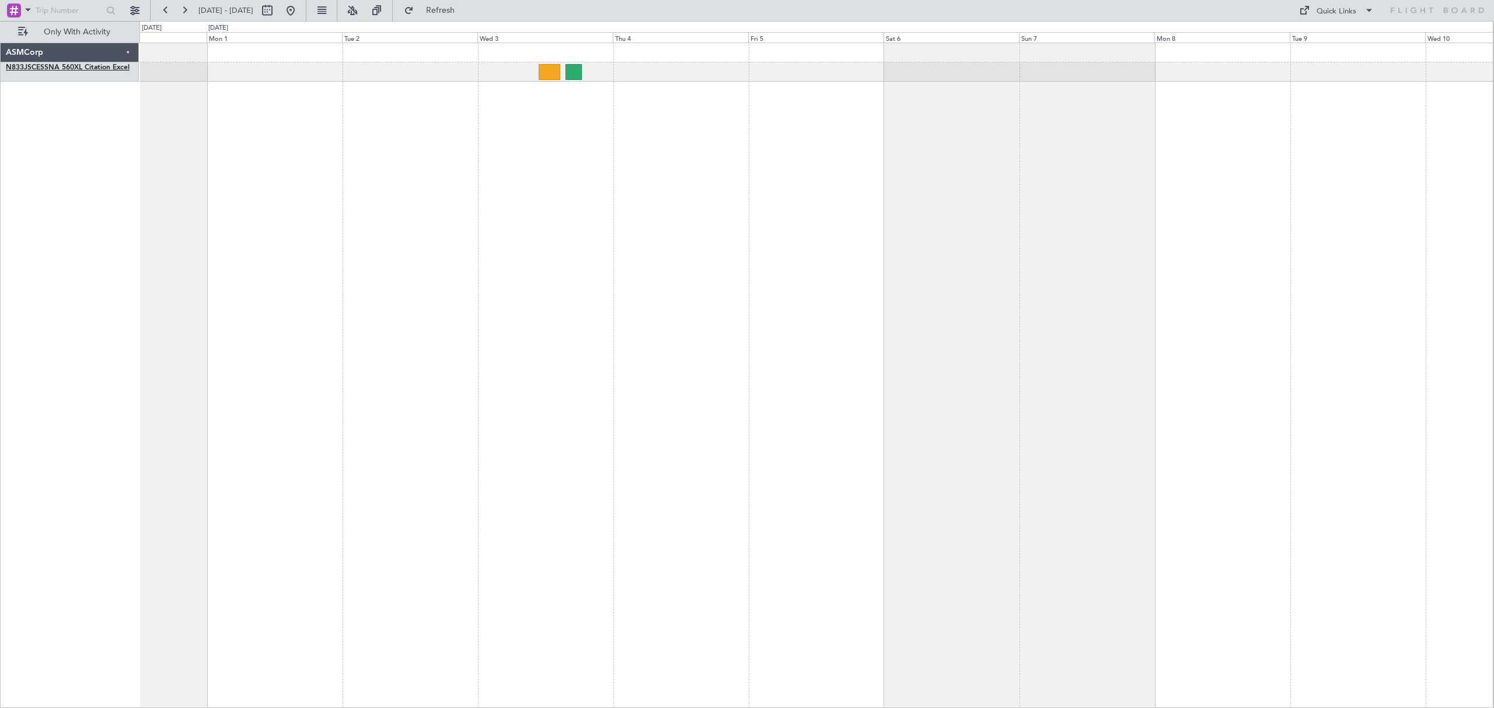
click at [36, 65] on link "N833JS CESSNA 560XL Citation Excel" at bounding box center [68, 67] width 124 height 7
